Goal: Obtain resource: Obtain resource

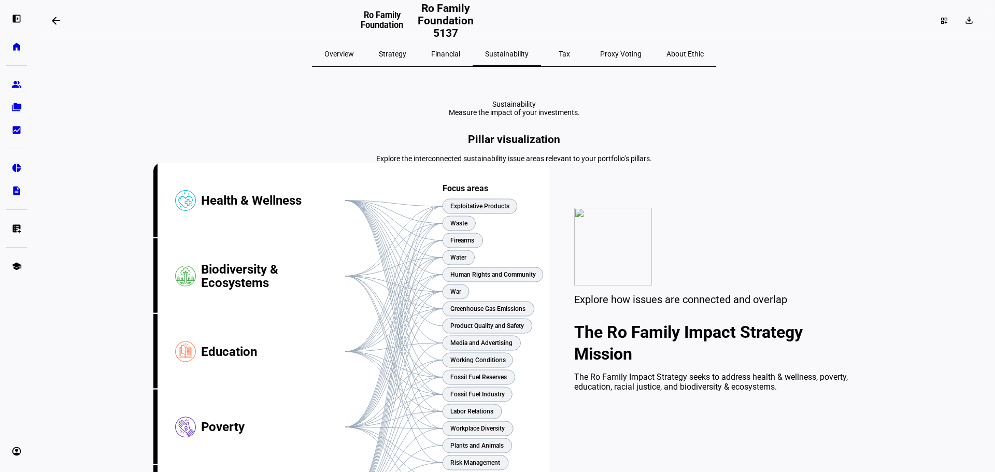
drag, startPoint x: 406, startPoint y: 165, endPoint x: 473, endPoint y: 171, distance: 67.1
click at [973, 16] on span at bounding box center [969, 20] width 25 height 17
click at [938, 66] on span "Portfolio Report" at bounding box center [932, 70] width 51 height 8
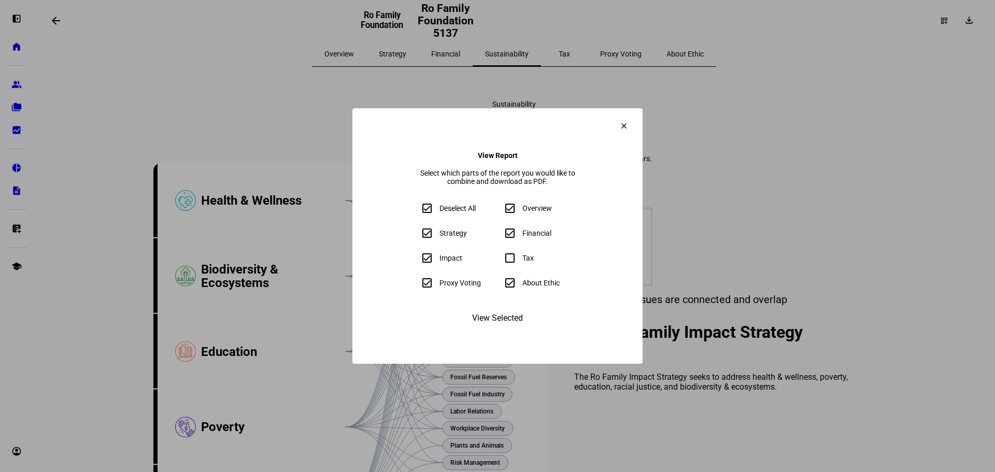
click at [416, 212] on input "Deselect All" at bounding box center [426, 208] width 21 height 21
checkbox input "false"
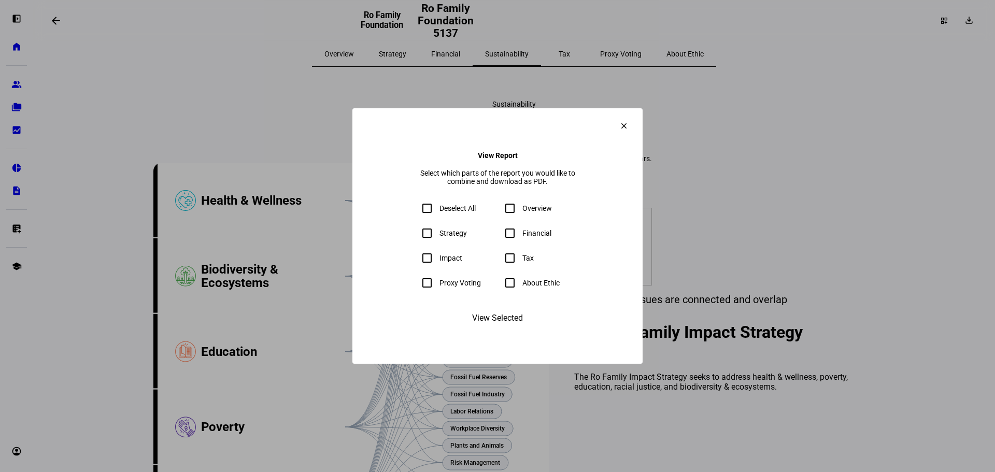
checkbox input "false"
click at [416, 262] on input "Impact" at bounding box center [426, 258] width 21 height 21
checkbox input "true"
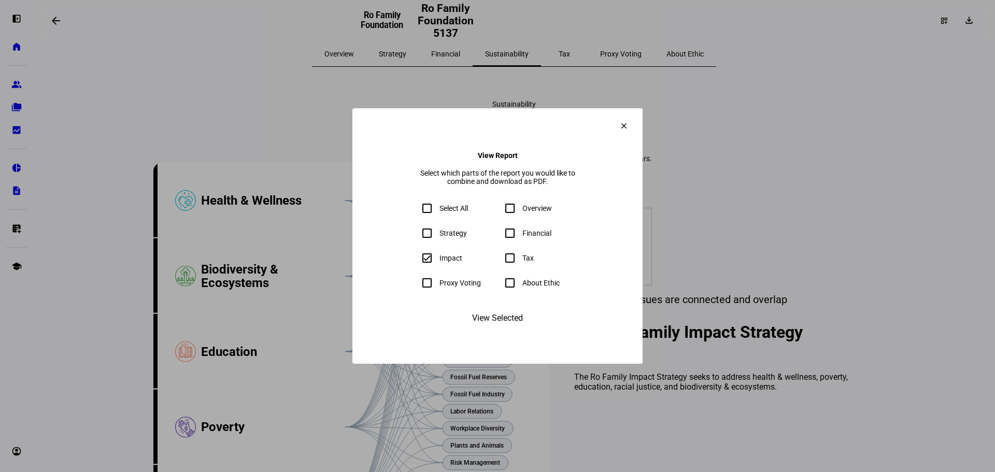
click at [516, 330] on span "View Selected" at bounding box center [497, 318] width 51 height 25
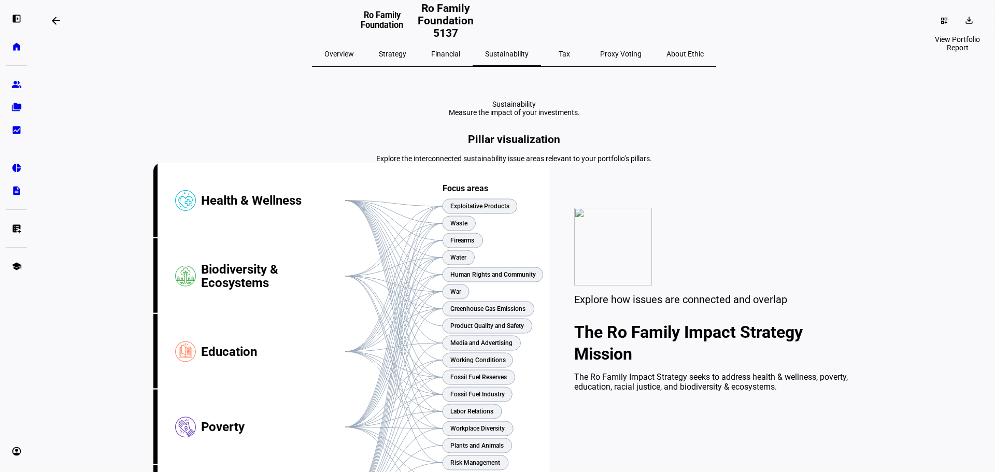
click at [971, 17] on span at bounding box center [972, 20] width 2 height 17
click at [932, 66] on span "Portfolio Report" at bounding box center [932, 70] width 51 height 8
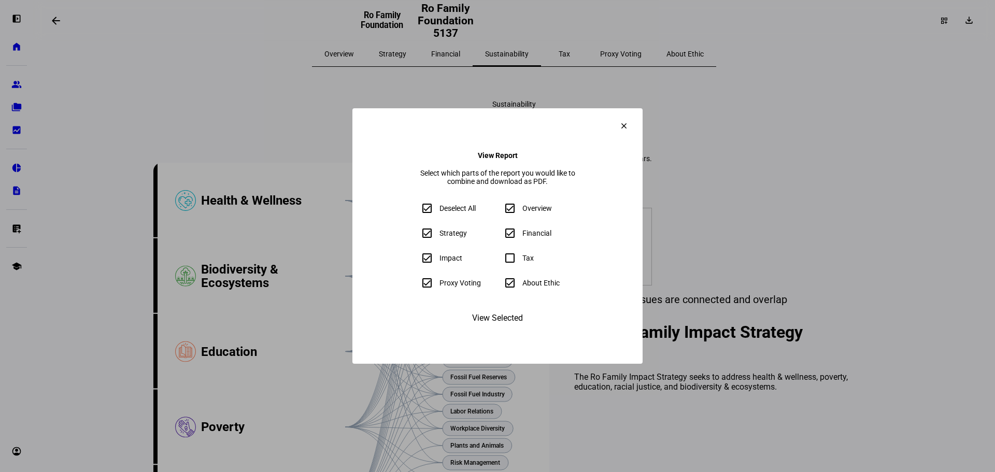
click at [416, 206] on input "Deselect All" at bounding box center [426, 208] width 21 height 21
checkbox input "false"
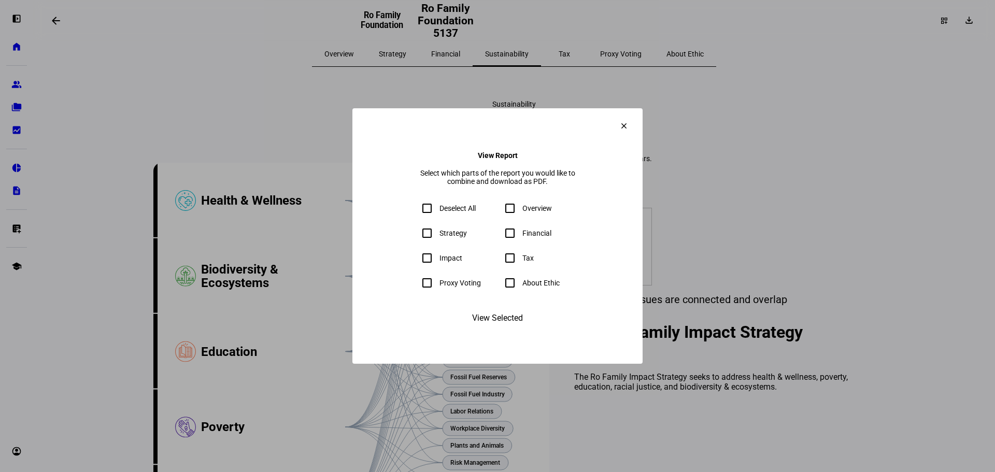
checkbox input "false"
click at [416, 258] on input "Impact" at bounding box center [426, 258] width 21 height 21
checkbox input "true"
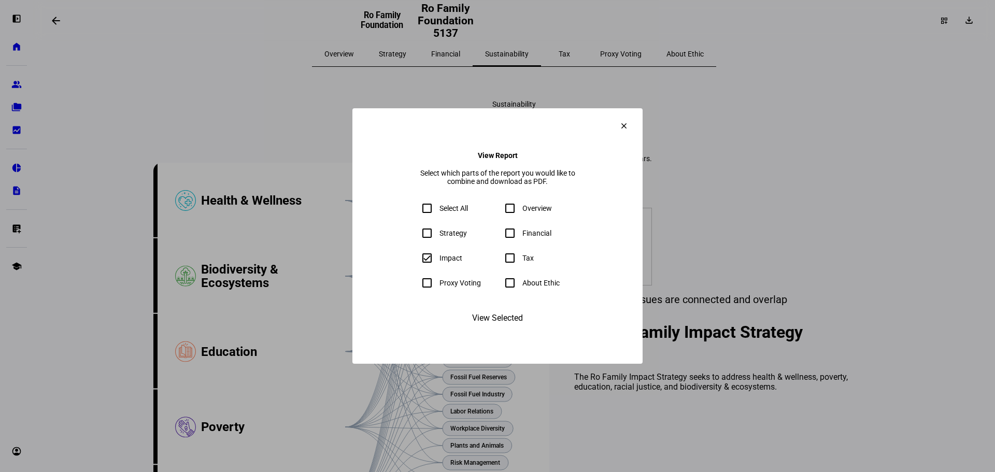
click at [479, 330] on span "View Selected" at bounding box center [497, 318] width 51 height 25
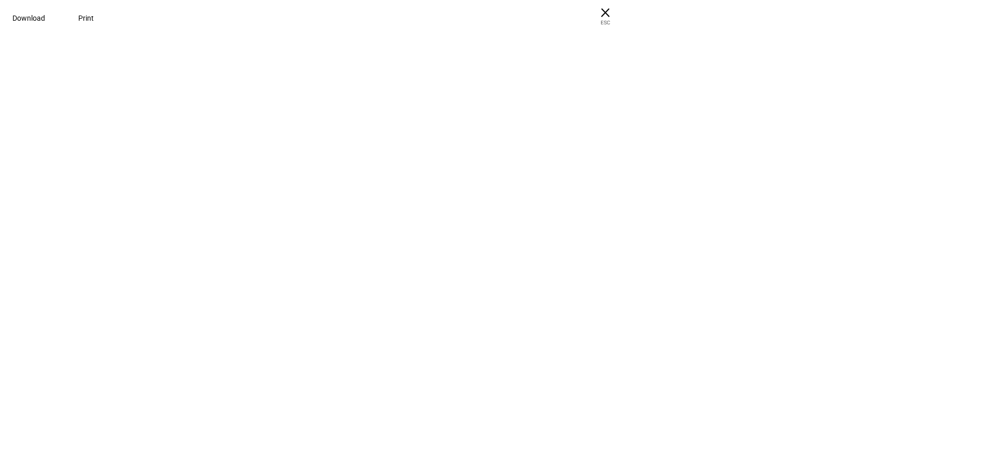
click at [923, 52] on div at bounding box center [497, 26] width 995 height 52
click at [432, 52] on div at bounding box center [497, 26] width 995 height 52
click at [355, 52] on div at bounding box center [497, 26] width 995 height 52
click at [559, 52] on div at bounding box center [497, 26] width 995 height 52
click at [622, 10] on span "× ESC" at bounding box center [604, 16] width 33 height 33
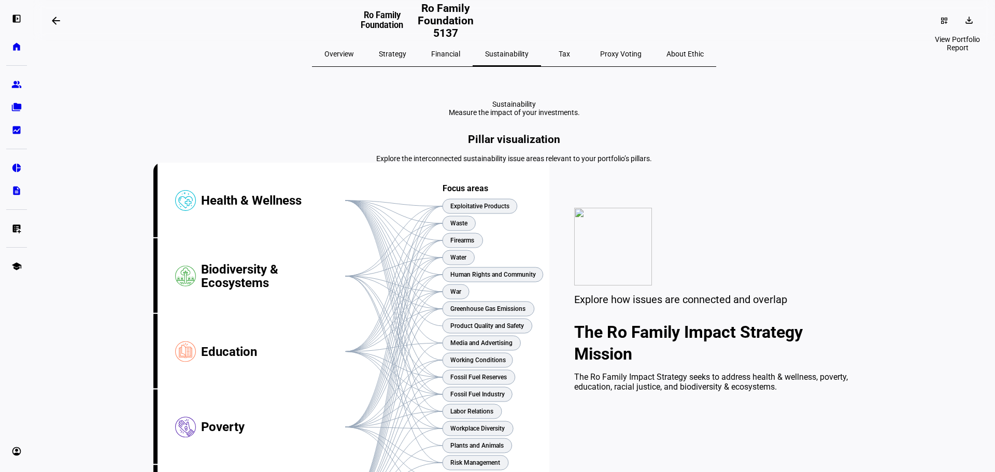
click at [971, 25] on span at bounding box center [972, 20] width 2 height 17
click at [932, 48] on span "Portfolio Factsheet" at bounding box center [938, 45] width 62 height 8
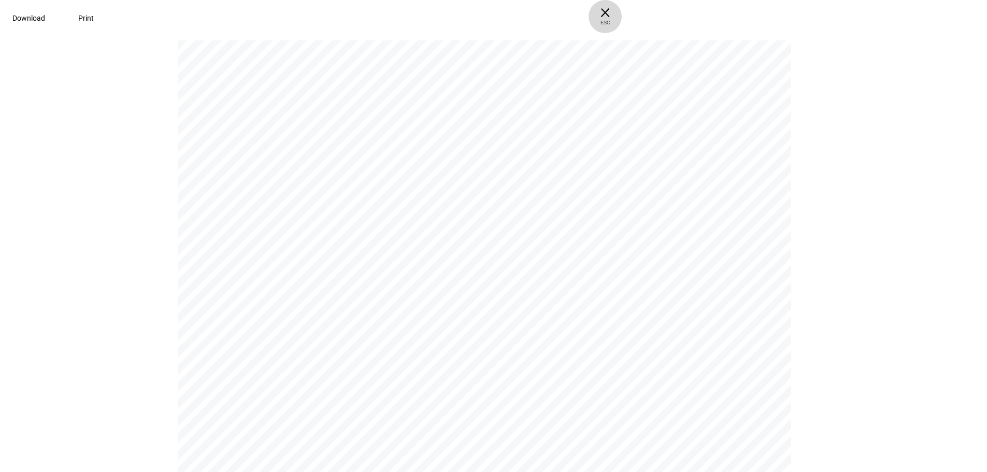
click at [622, 18] on span "ESC" at bounding box center [604, 18] width 33 height 15
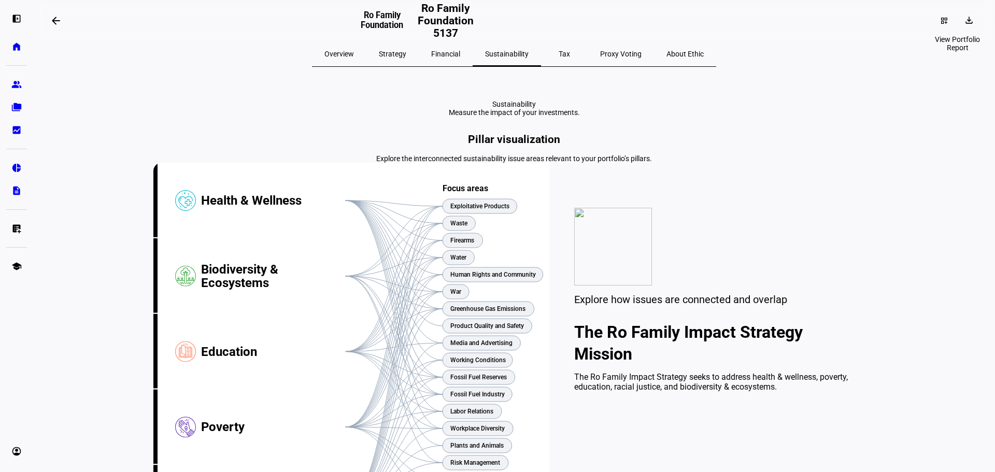
click at [963, 19] on mat-icon "download" at bounding box center [968, 20] width 10 height 10
click at [923, 66] on span "Portfolio Report" at bounding box center [932, 70] width 51 height 8
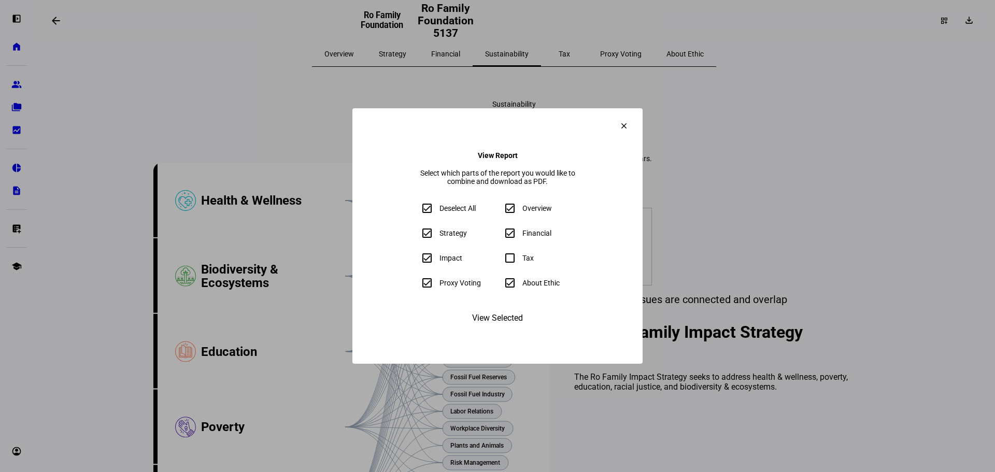
click at [439, 212] on div "Deselect All" at bounding box center [457, 208] width 36 height 8
click at [416, 215] on input "Deselect All" at bounding box center [426, 208] width 21 height 21
checkbox input "false"
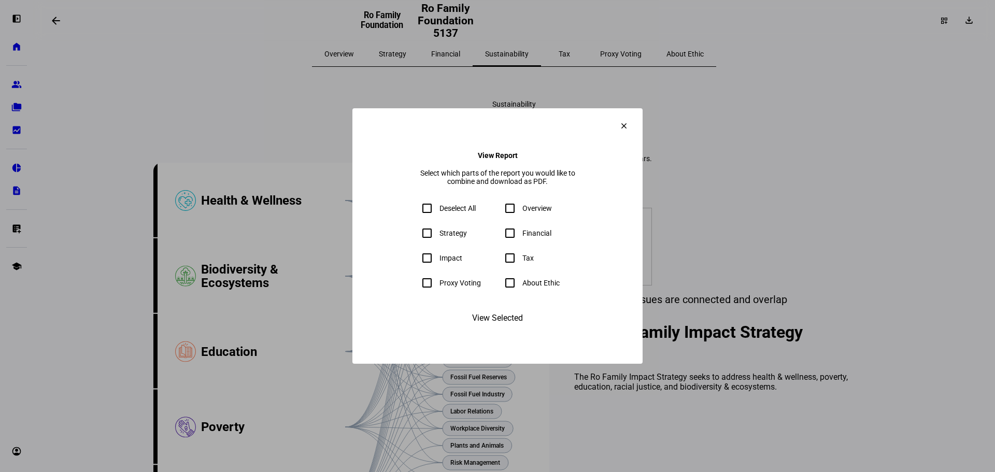
checkbox input "false"
click at [439, 260] on div "Impact" at bounding box center [450, 258] width 23 height 8
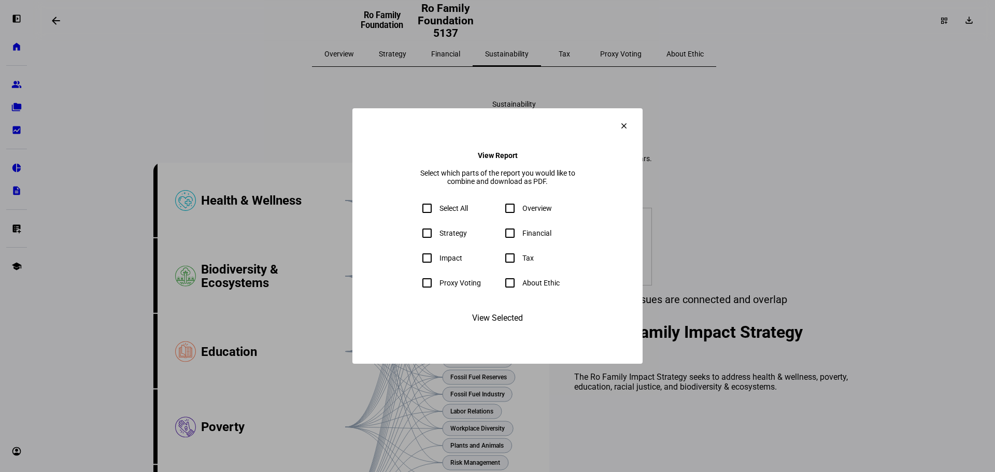
click at [416, 260] on input "Impact" at bounding box center [426, 258] width 21 height 21
checkbox input "true"
click at [485, 323] on span "View Selected" at bounding box center [497, 318] width 51 height 25
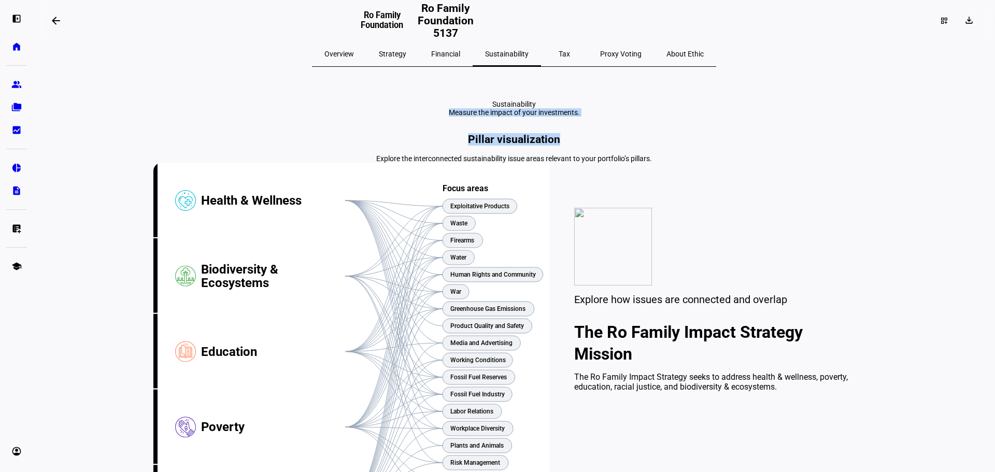
drag, startPoint x: 283, startPoint y: 137, endPoint x: 739, endPoint y: 181, distance: 458.0
drag, startPoint x: 749, startPoint y: 203, endPoint x: 569, endPoint y: 140, distance: 190.4
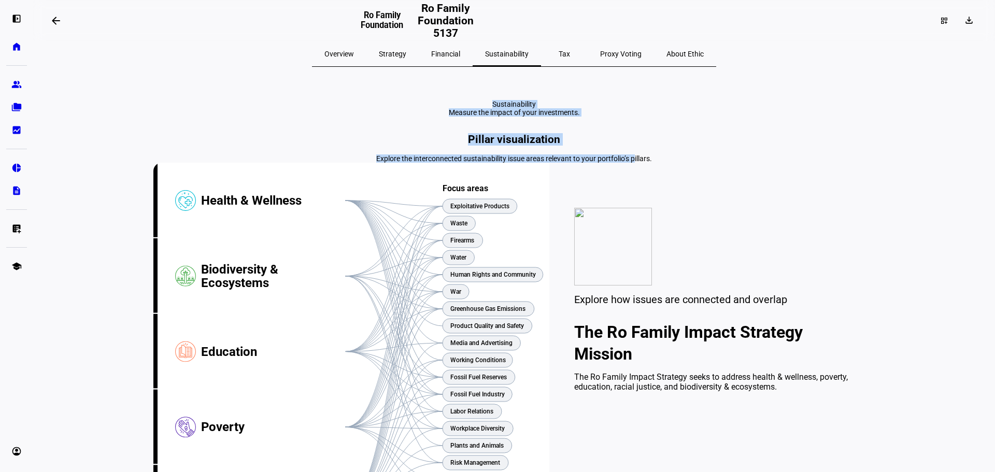
drag, startPoint x: 478, startPoint y: 108, endPoint x: 646, endPoint y: 203, distance: 193.0
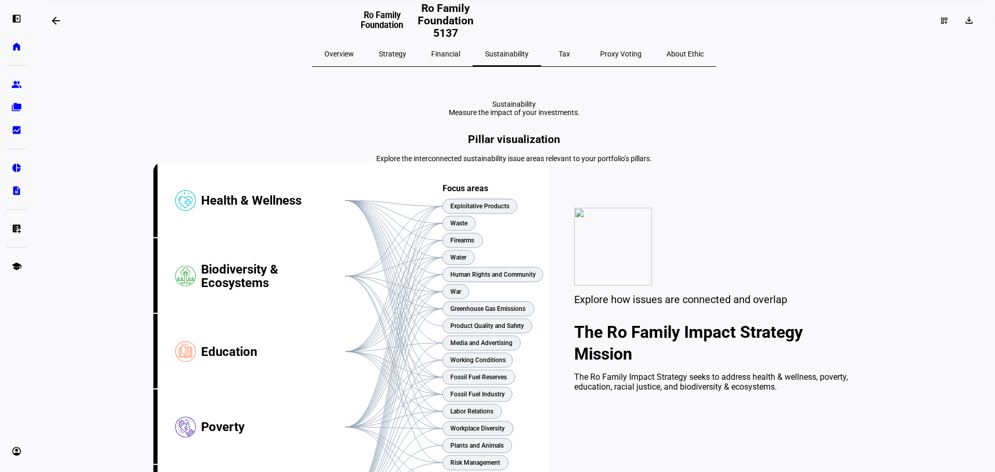
drag, startPoint x: 675, startPoint y: 212, endPoint x: 685, endPoint y: 214, distance: 9.6
click at [676, 163] on div "Explore the interconnected sustainability issue areas relevant to your portfoli…" at bounding box center [513, 158] width 721 height 8
drag, startPoint x: 681, startPoint y: 215, endPoint x: 487, endPoint y: 133, distance: 210.0
click at [696, 218] on div "Pillar visualization Explore the interconnected sustainability issue areas rele…" at bounding box center [513, 336] width 721 height 406
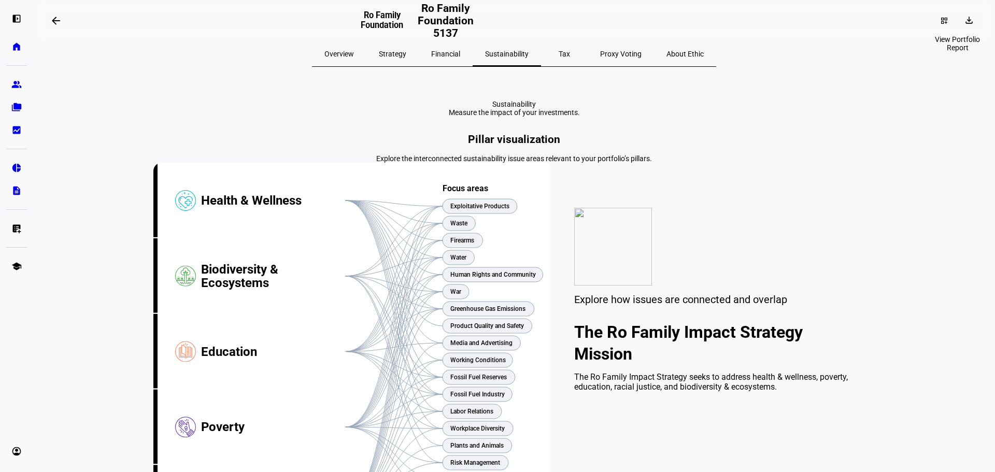
click at [961, 27] on span at bounding box center [969, 20] width 25 height 17
click at [938, 66] on span "Portfolio Report" at bounding box center [932, 70] width 51 height 8
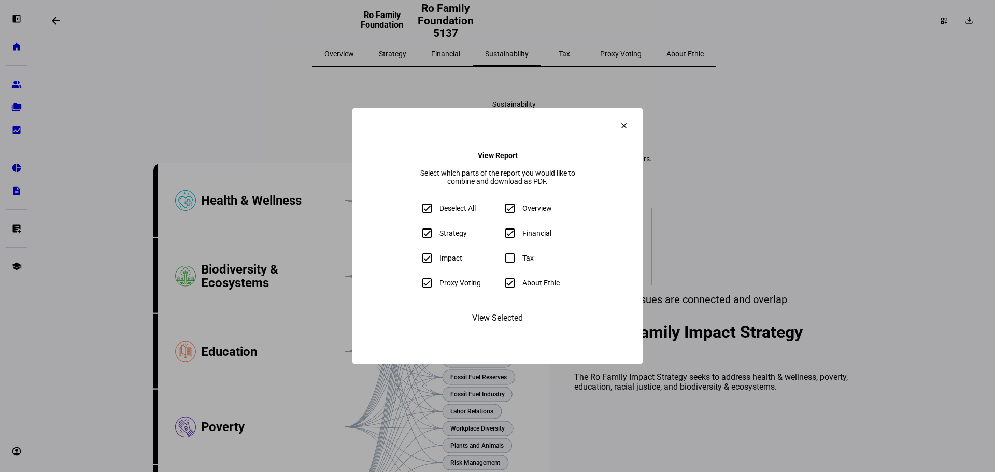
click at [503, 318] on eth-download-report-factsheet-dialog "clear View Report Select which parts of the report you would like to combine an…" at bounding box center [497, 235] width 290 height 255
click at [513, 287] on input "About Ethic" at bounding box center [509, 282] width 21 height 21
checkbox input "false"
click at [509, 330] on span "View Selected" at bounding box center [497, 318] width 51 height 25
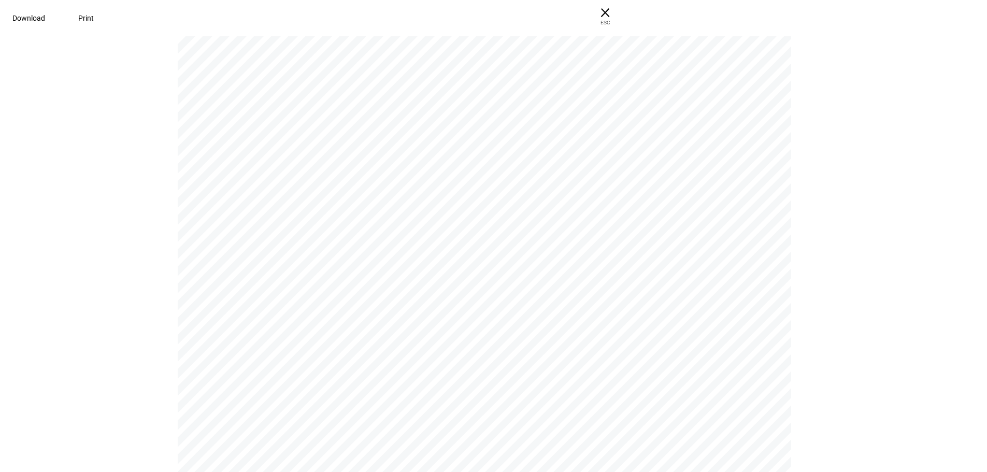
scroll to position [837, 0]
